Goal: Information Seeking & Learning: Find specific page/section

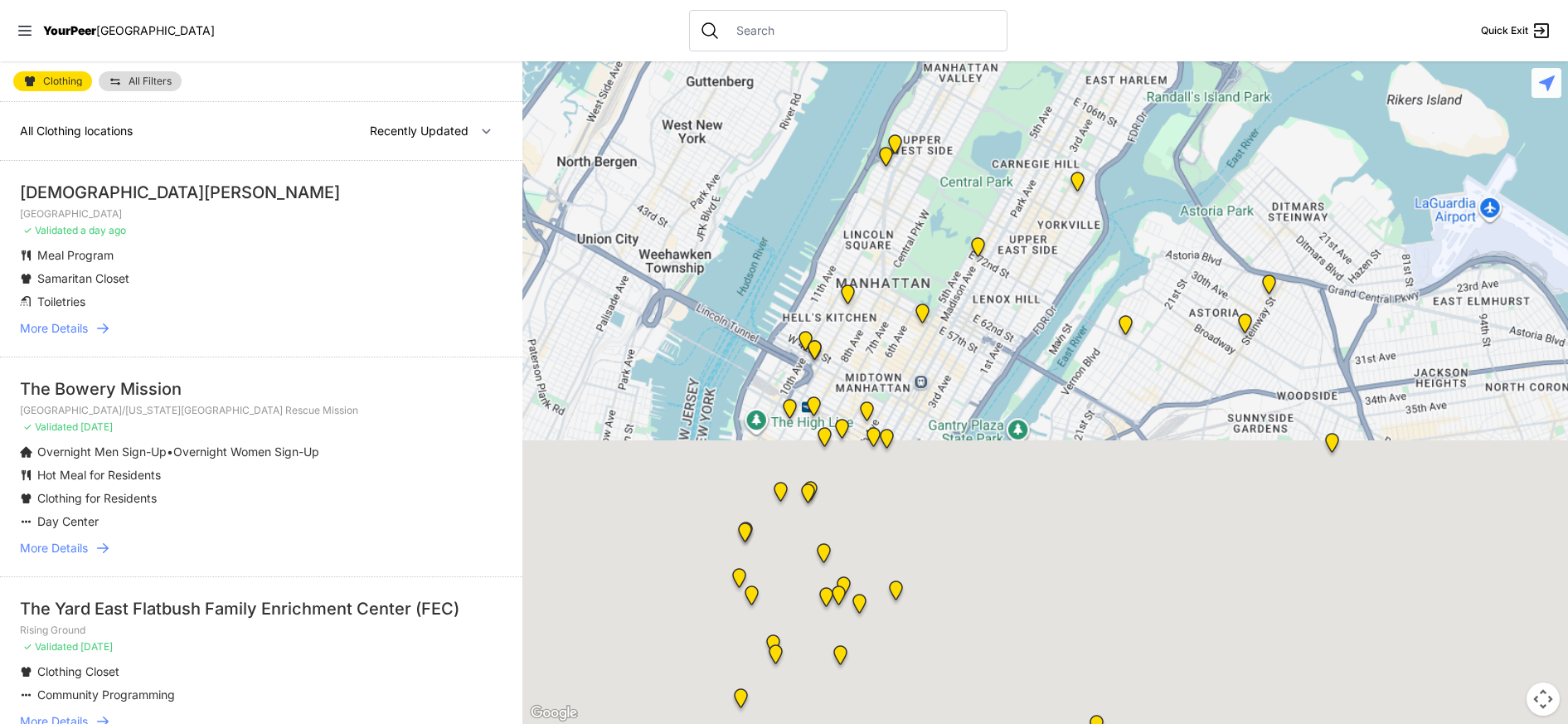
drag, startPoint x: 921, startPoint y: 600, endPoint x: 907, endPoint y: 217, distance: 383.3
click at [907, 217] on div at bounding box center [1045, 393] width 1045 height 663
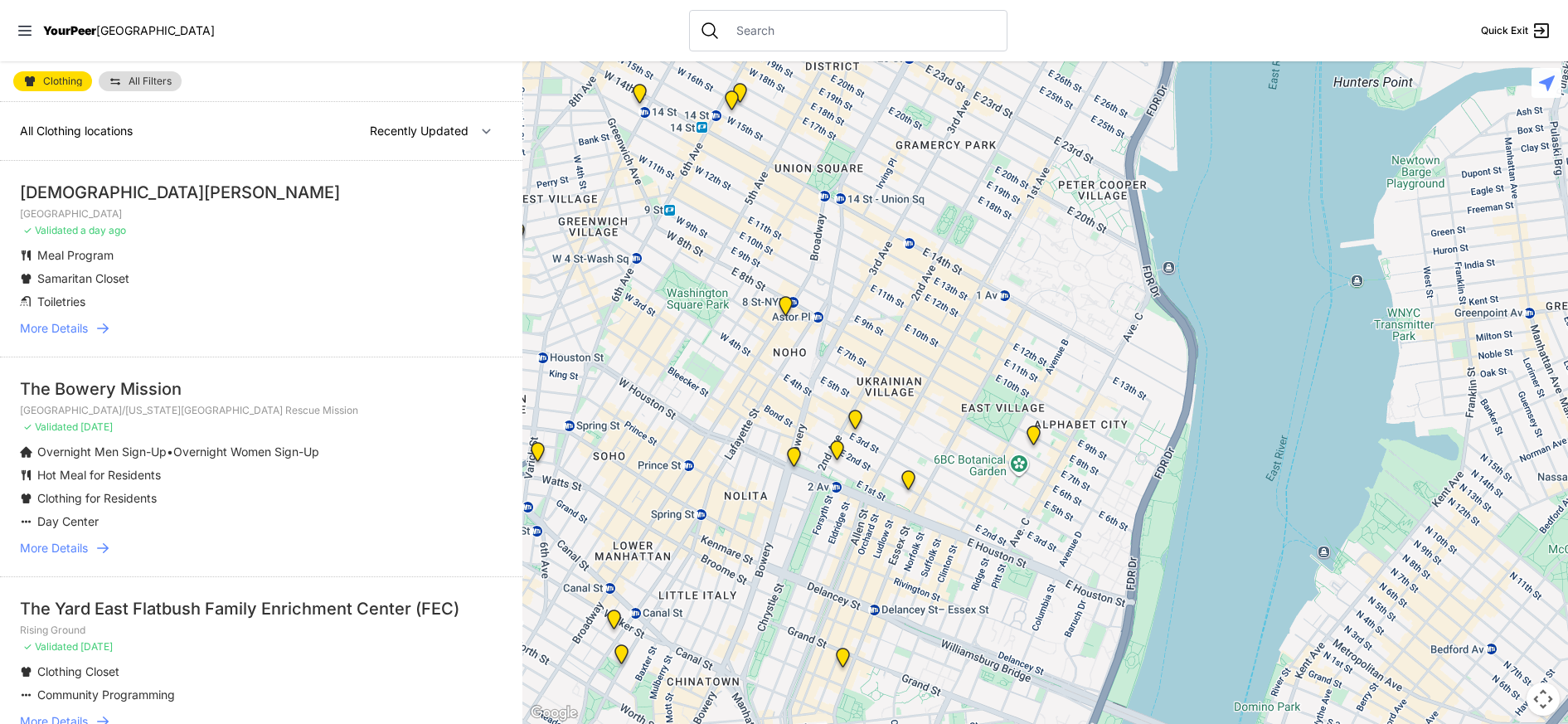
click at [856, 421] on img "Maryhouse" at bounding box center [855, 422] width 20 height 27
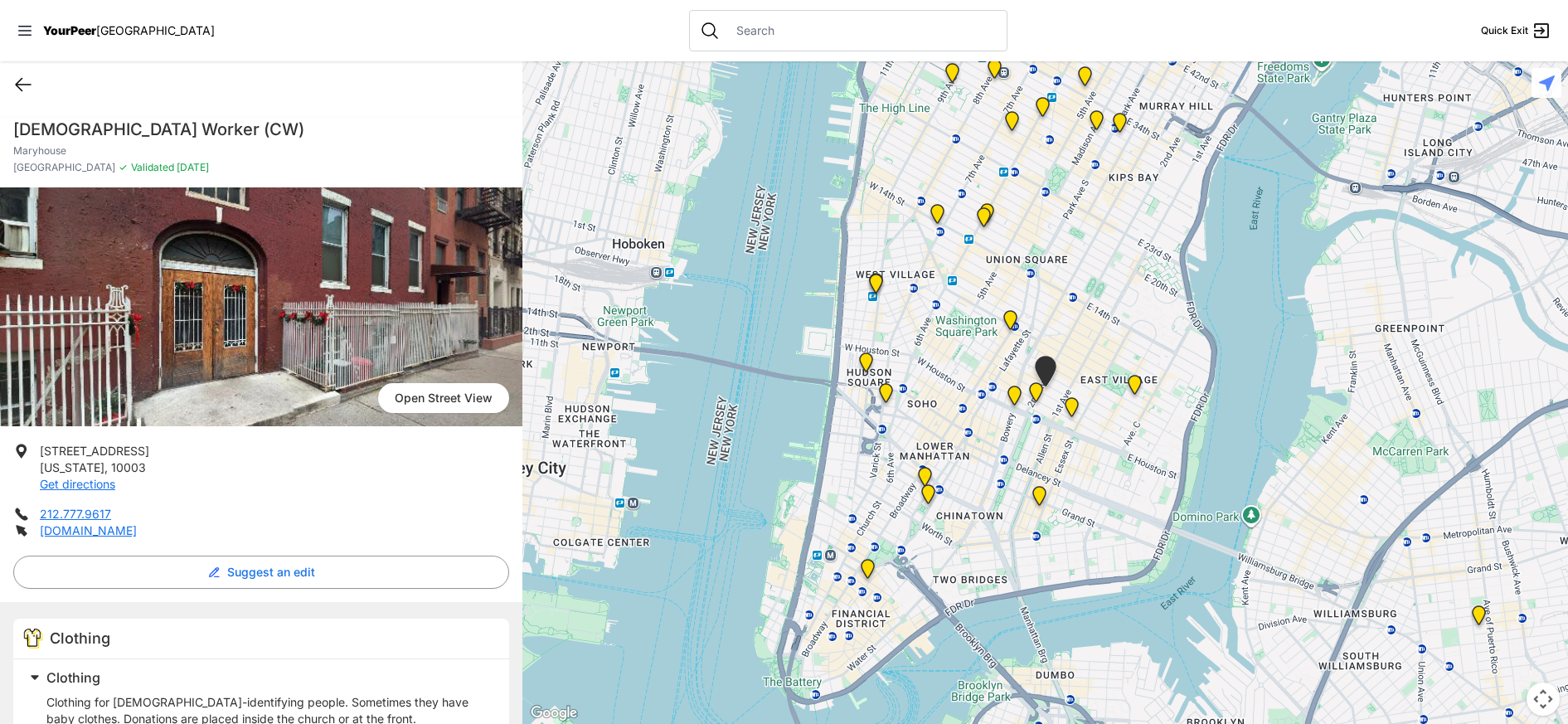
click at [20, 88] on icon at bounding box center [22, 84] width 20 height 20
select select "recentlyUpdated"
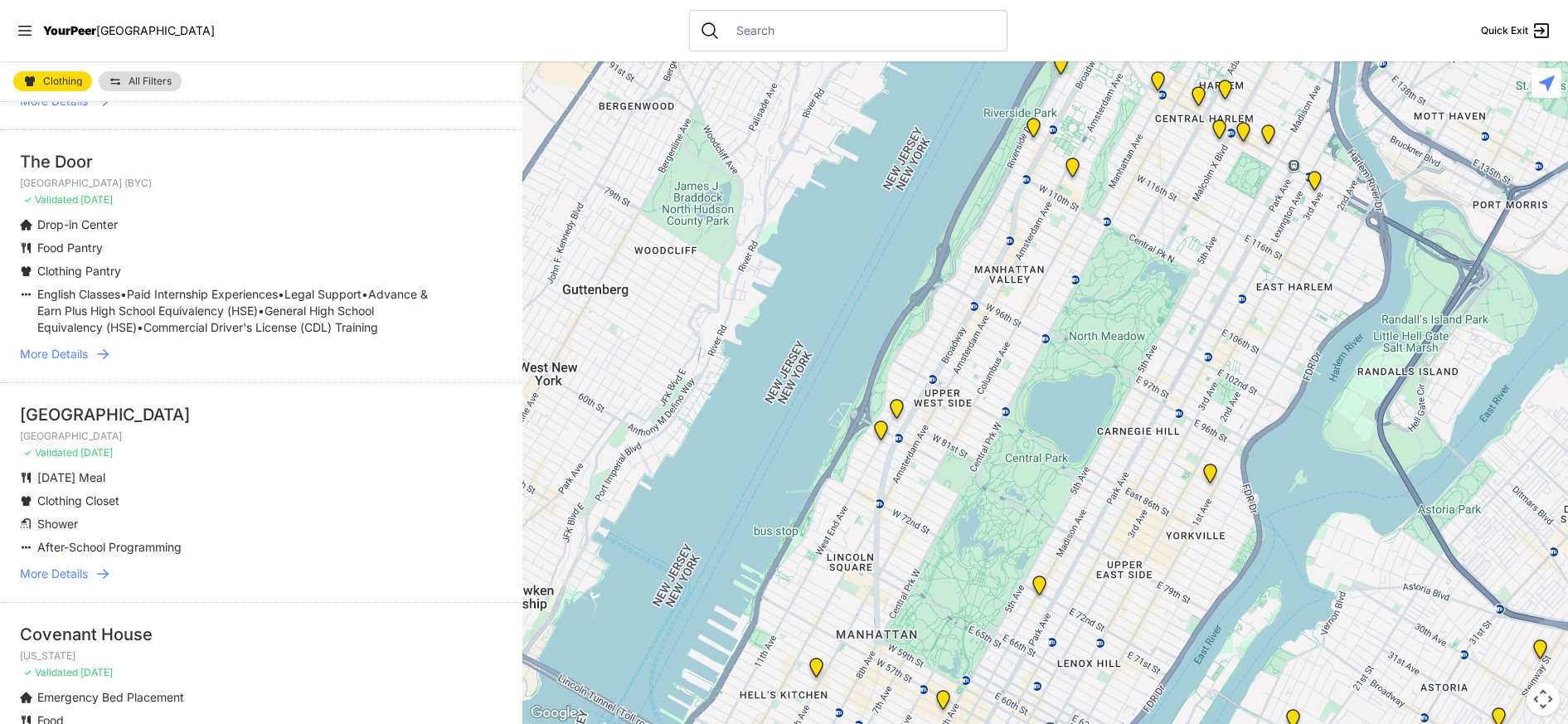
scroll to position [1411, 0]
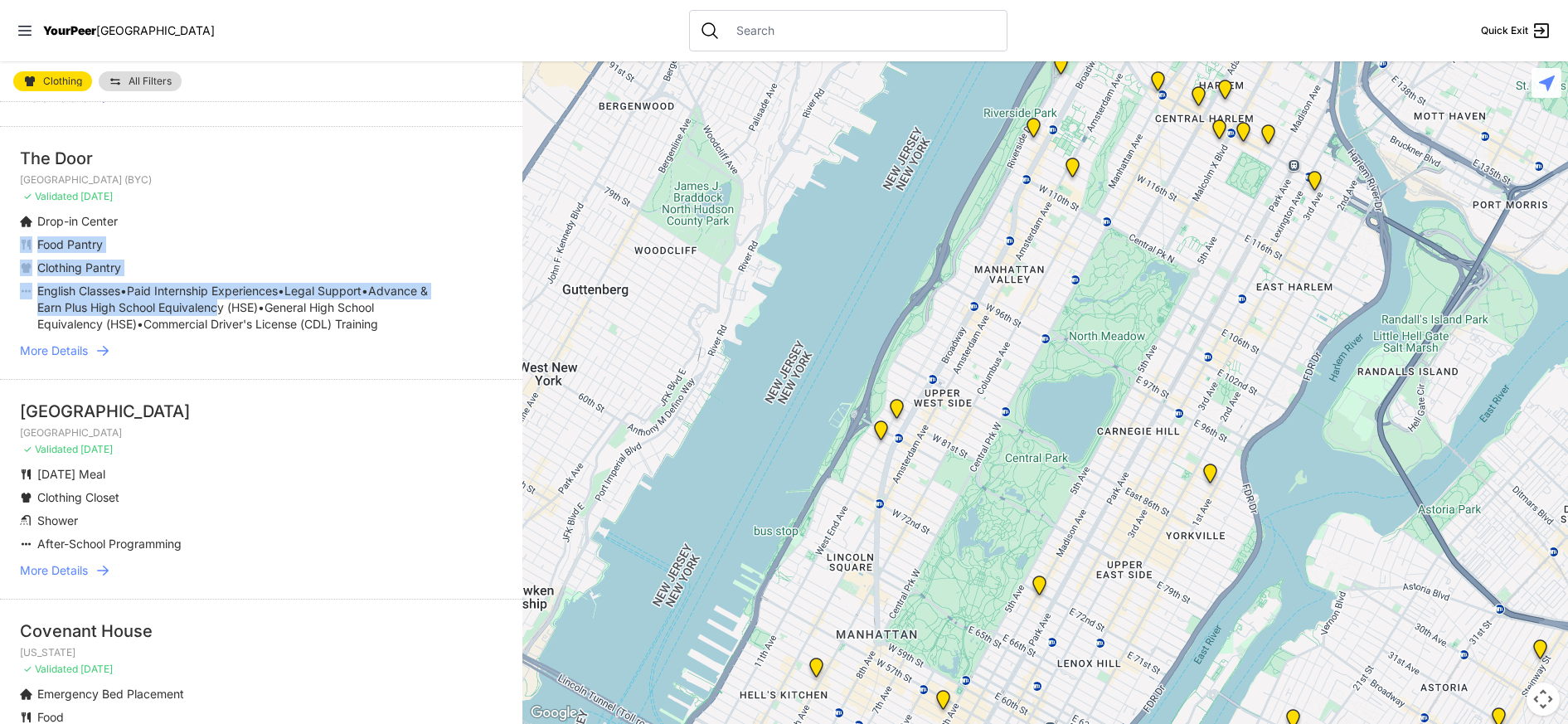
drag, startPoint x: 210, startPoint y: 224, endPoint x: 281, endPoint y: 311, distance: 112.3
click at [281, 311] on ul "Drop-in Center Food Pantry Clothing Pantry English Classes • Paid Internship Ex…" at bounding box center [260, 273] width 483 height 119
click at [281, 311] on span "Advance & Earn Plus High School Equivalency (HSE)" at bounding box center [233, 299] width 391 height 31
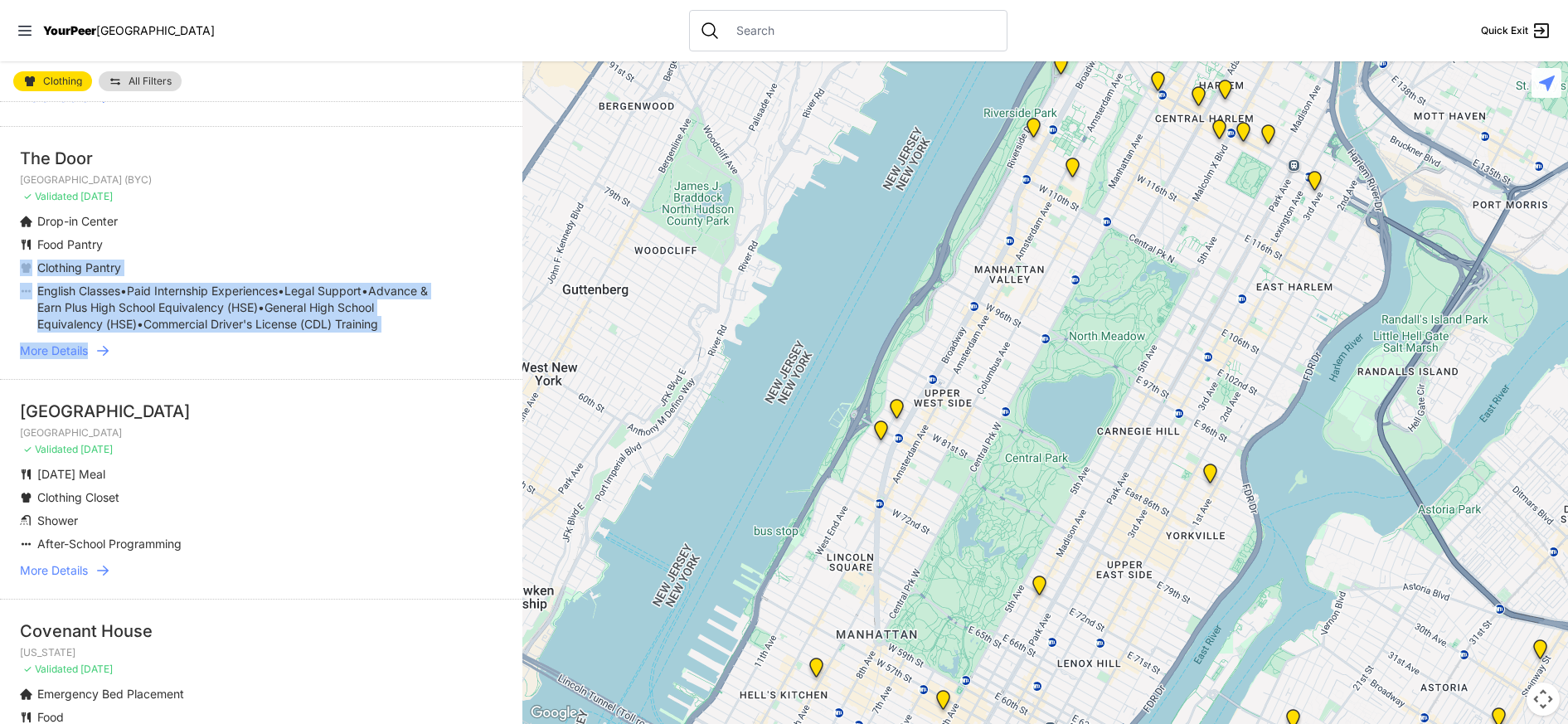
drag, startPoint x: 276, startPoint y: 355, endPoint x: 215, endPoint y: 242, distance: 128.4
click at [215, 242] on li "The [GEOGRAPHIC_DATA] (BYC) ✓ Validated [DATE] Drop-in Center Food Pantry Cloth…" at bounding box center [261, 253] width 523 height 253
click at [215, 242] on li "Food Pantry" at bounding box center [228, 245] width 417 height 17
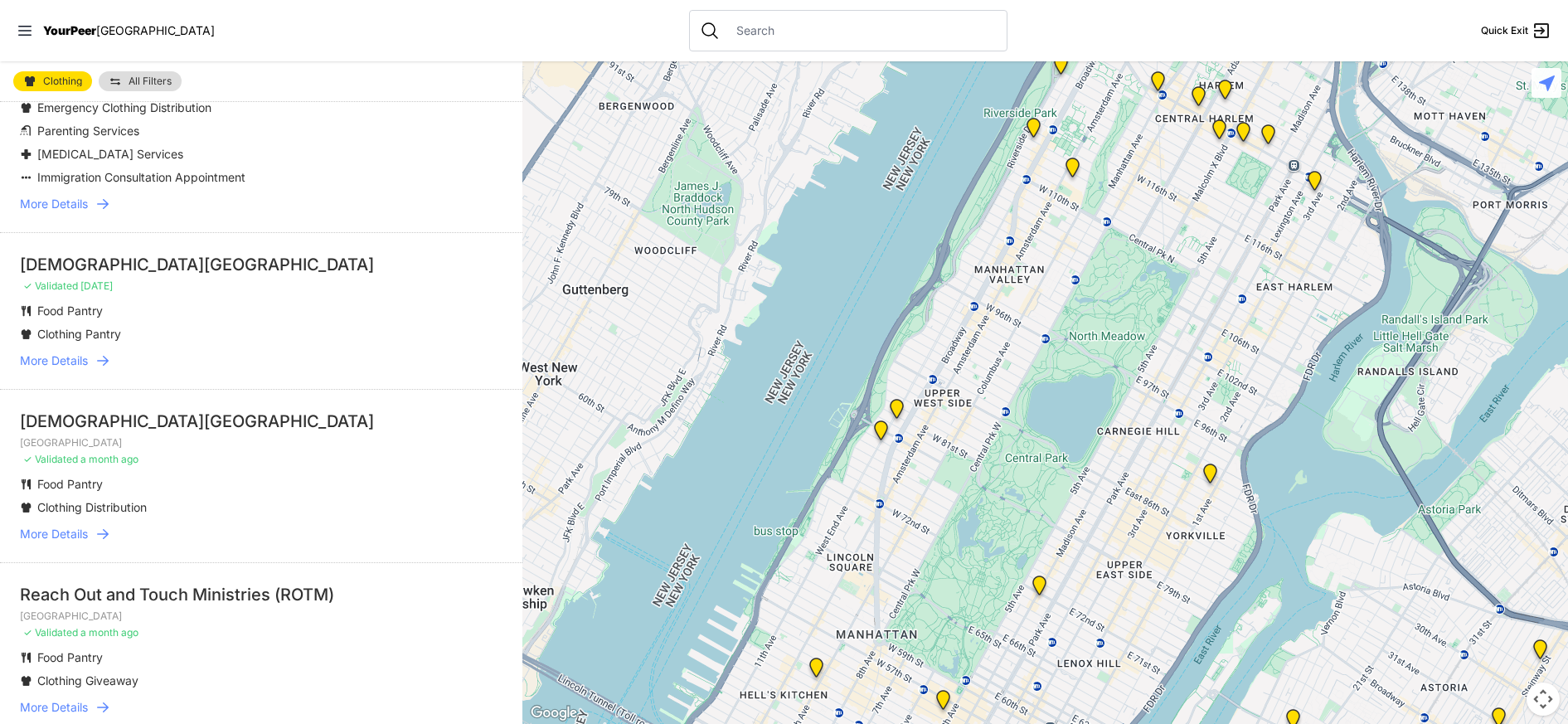
scroll to position [2489, 0]
